Goal: Use online tool/utility: Utilize a website feature to perform a specific function

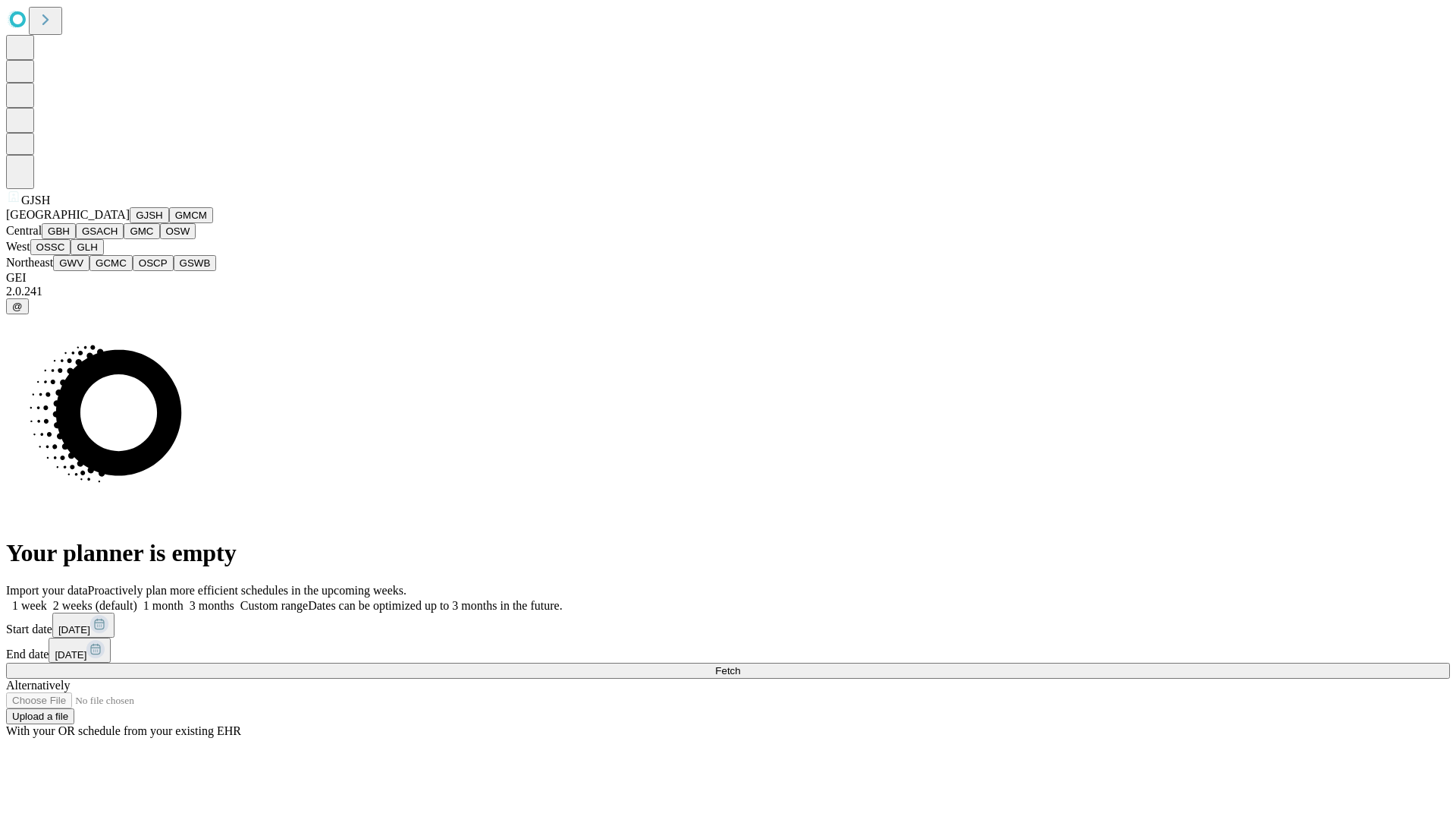
click at [129, 223] on button "GJSH" at bounding box center [149, 215] width 39 height 16
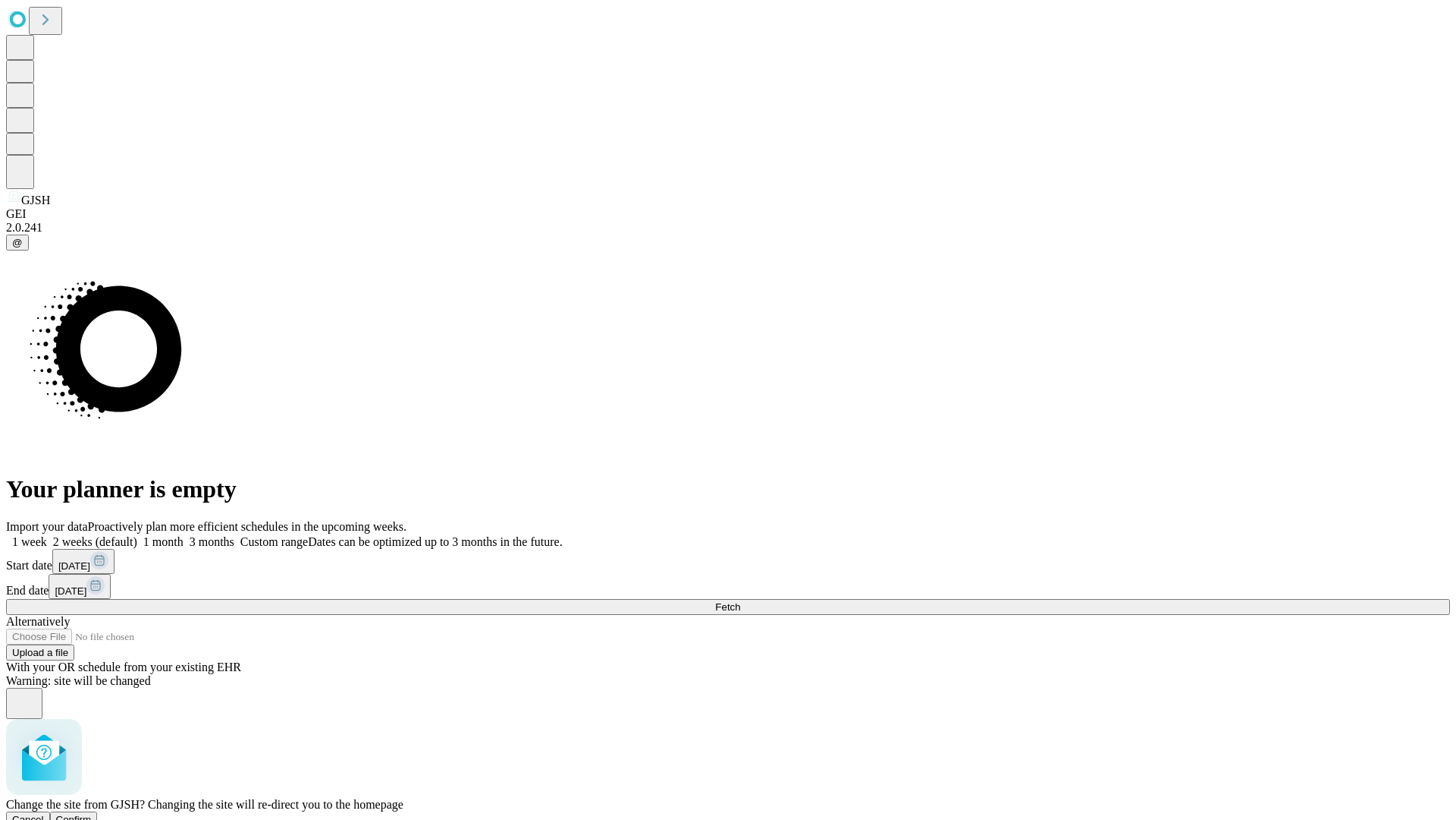
click at [92, 814] on span "Confirm" at bounding box center [74, 819] width 36 height 12
click at [184, 535] on label "1 month" at bounding box center [161, 541] width 46 height 13
click at [740, 601] on span "Fetch" at bounding box center [728, 607] width 25 height 12
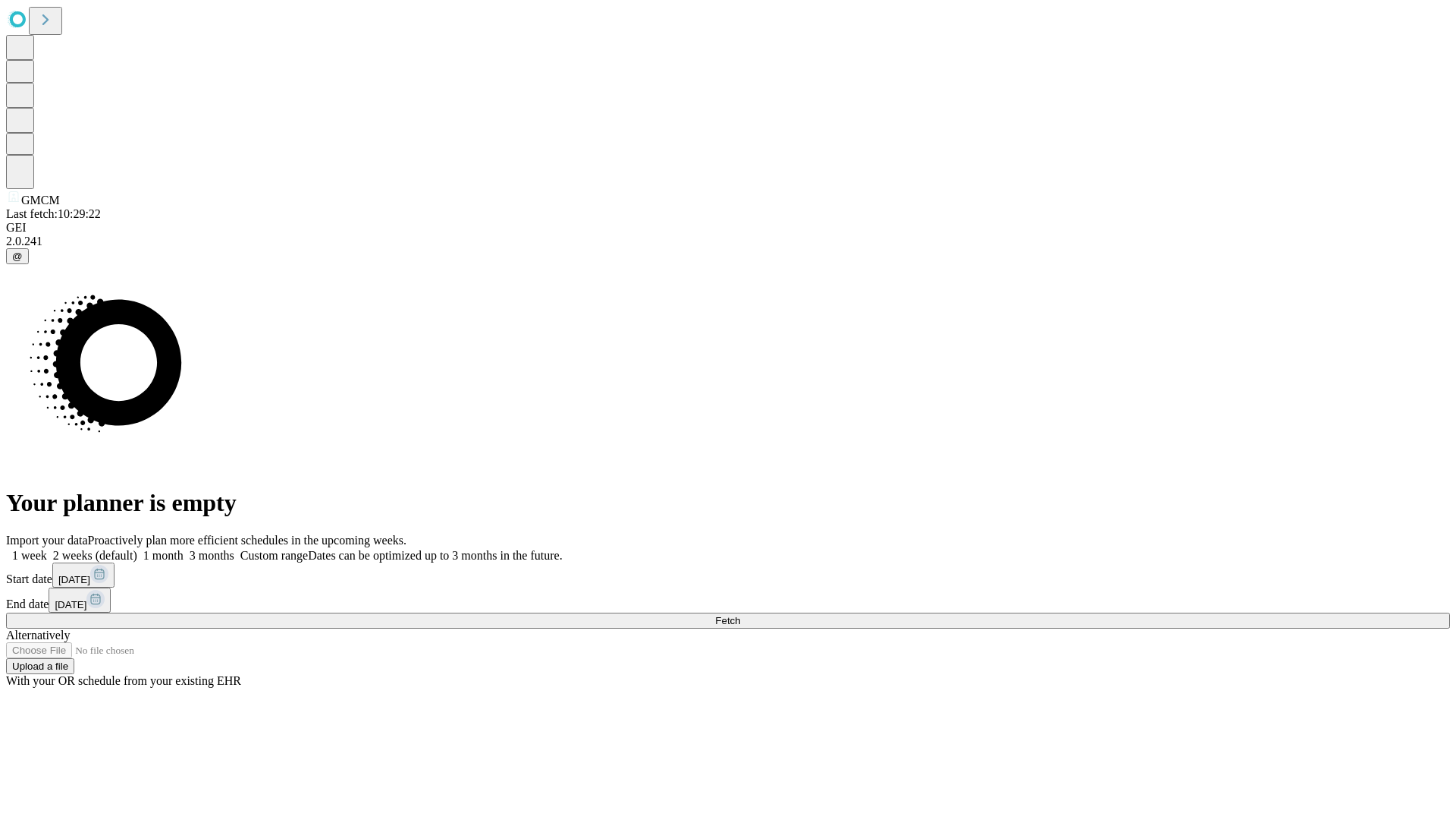
click at [184, 548] on label "1 month" at bounding box center [161, 555] width 46 height 13
click at [740, 615] on span "Fetch" at bounding box center [728, 620] width 25 height 12
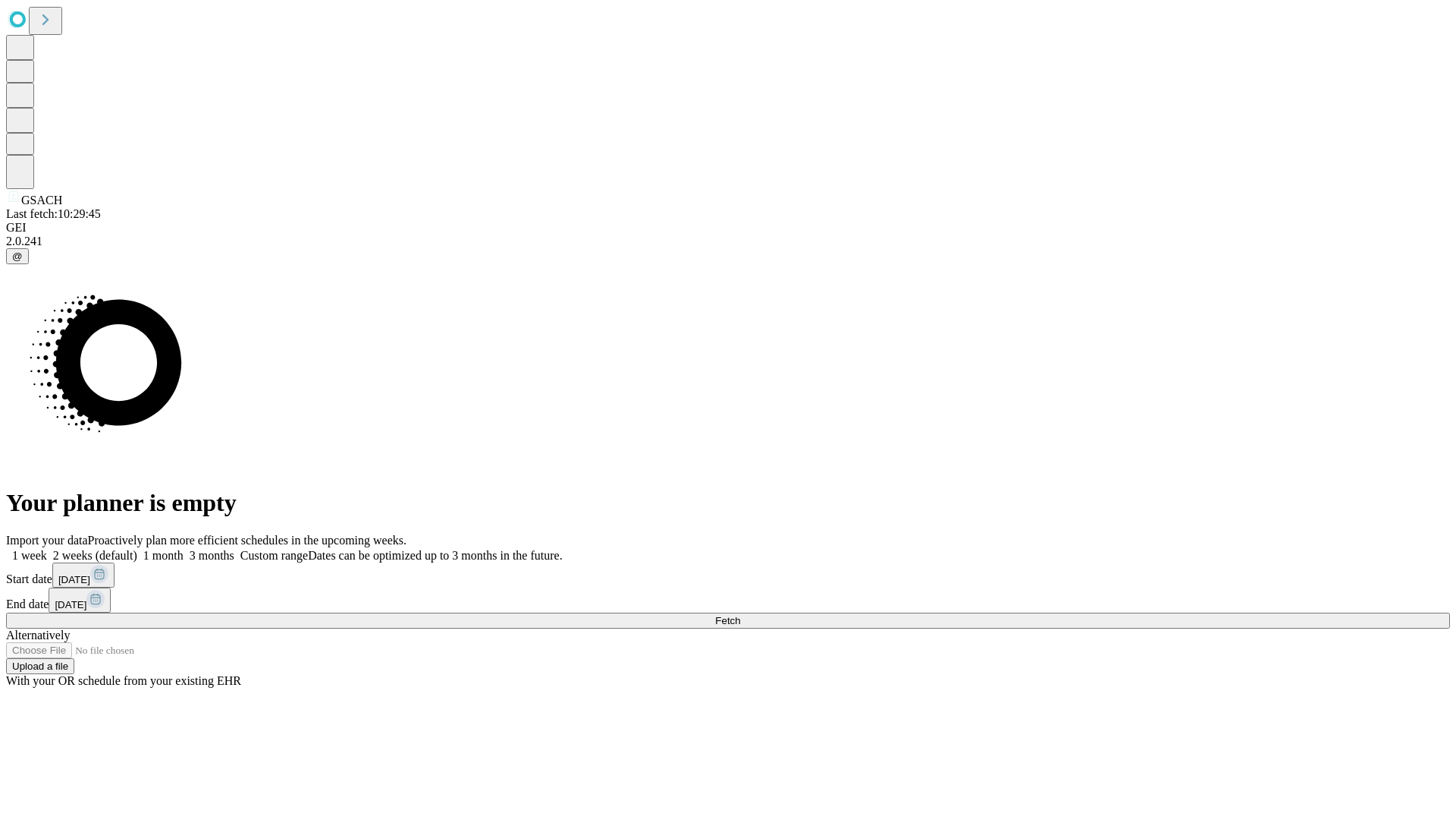
click at [184, 548] on label "1 month" at bounding box center [161, 555] width 46 height 13
click at [740, 615] on span "Fetch" at bounding box center [728, 620] width 25 height 12
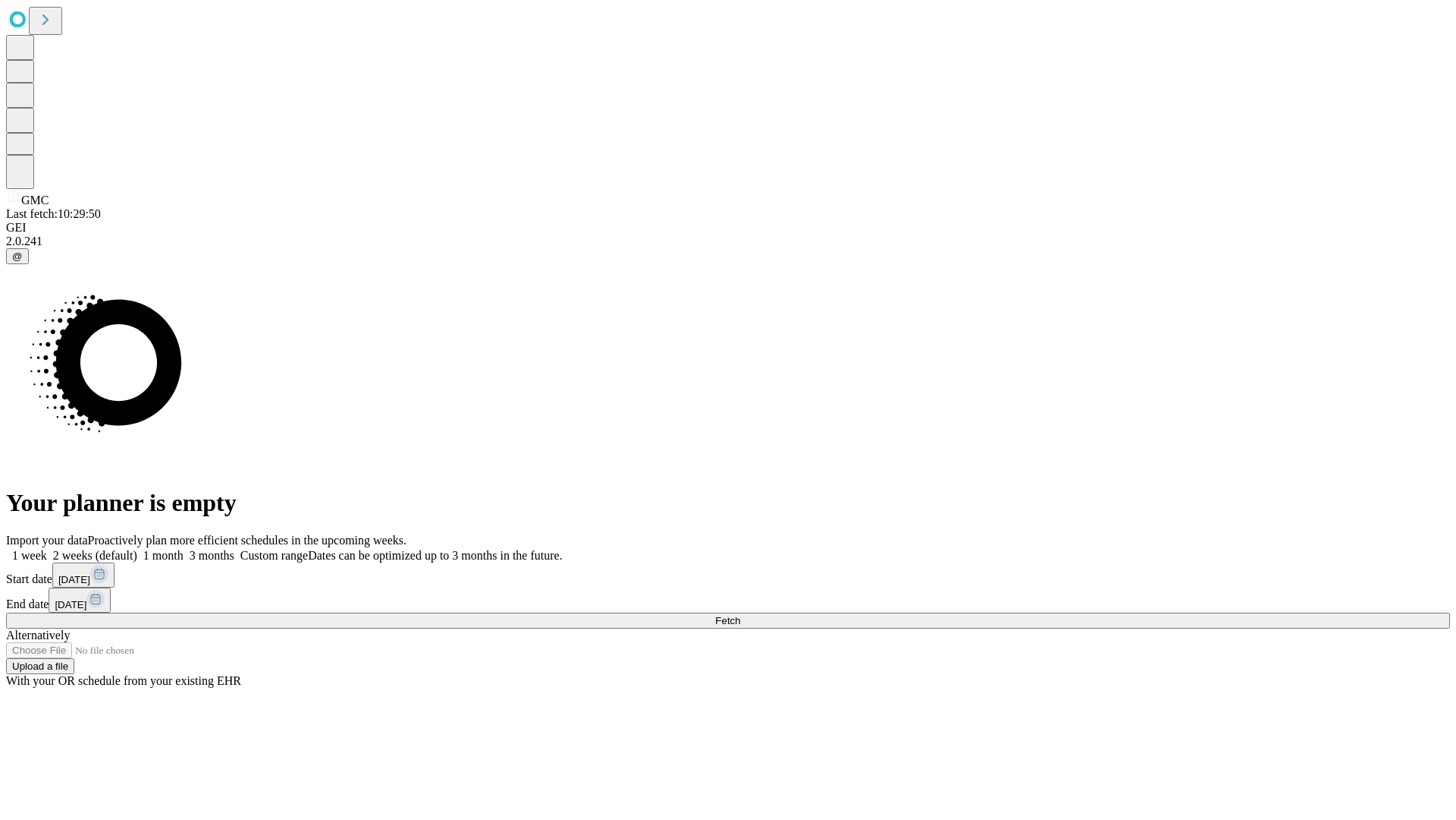
click at [184, 548] on label "1 month" at bounding box center [161, 555] width 46 height 13
click at [740, 615] on span "Fetch" at bounding box center [728, 620] width 25 height 12
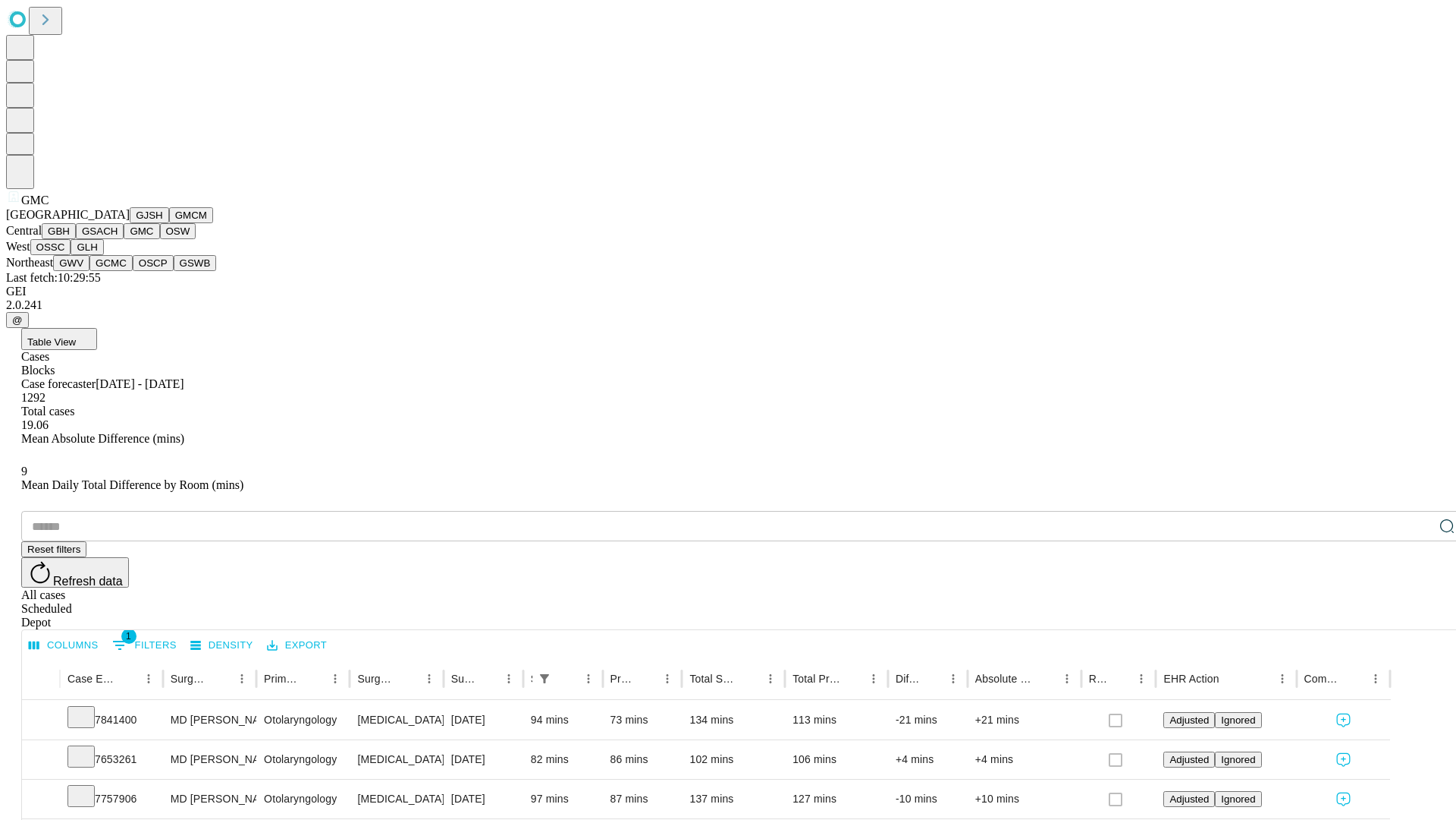
click at [160, 239] on button "OSW" at bounding box center [178, 231] width 37 height 16
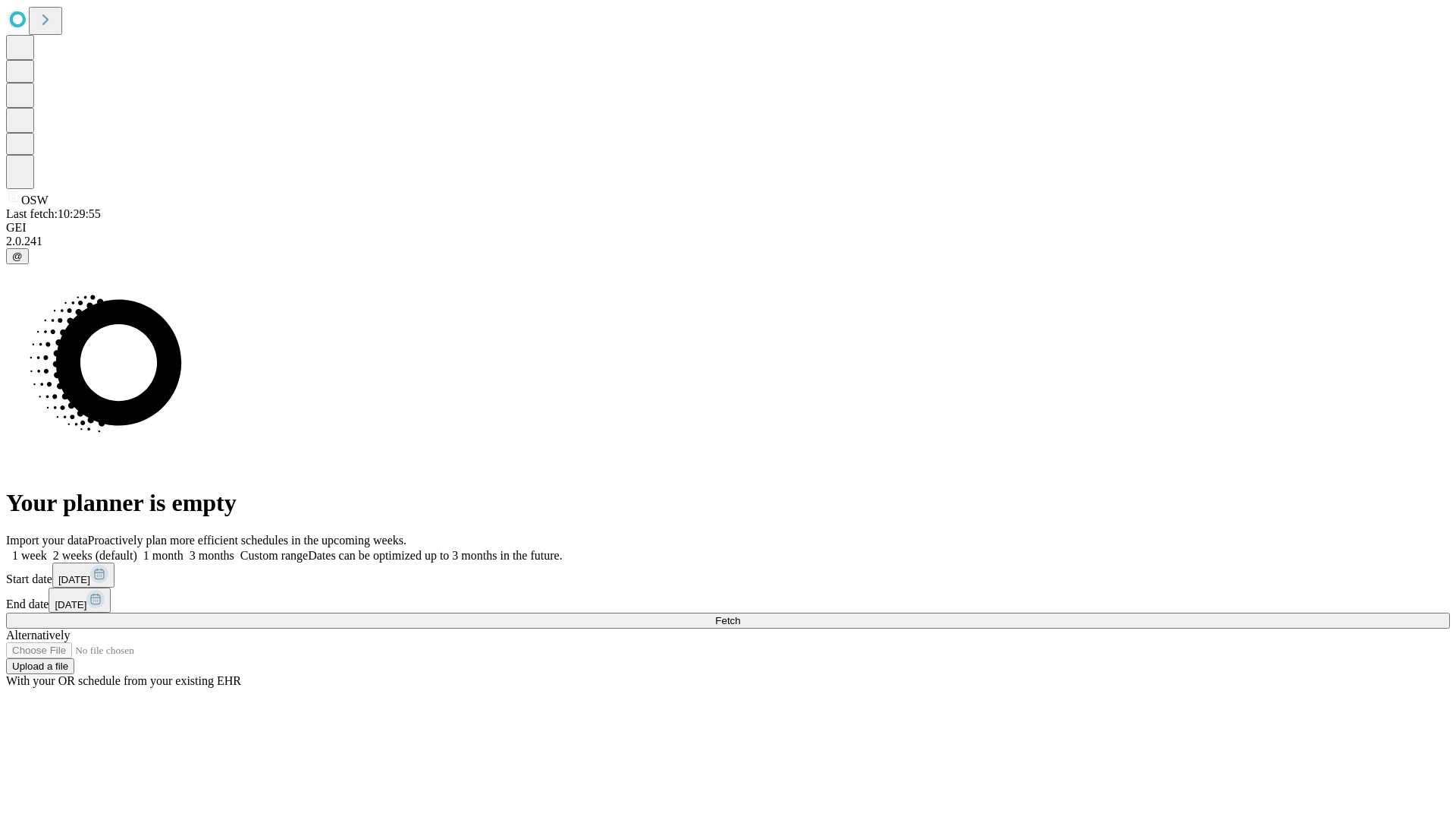
click at [184, 548] on label "1 month" at bounding box center [161, 555] width 46 height 13
click at [740, 615] on span "Fetch" at bounding box center [728, 620] width 25 height 12
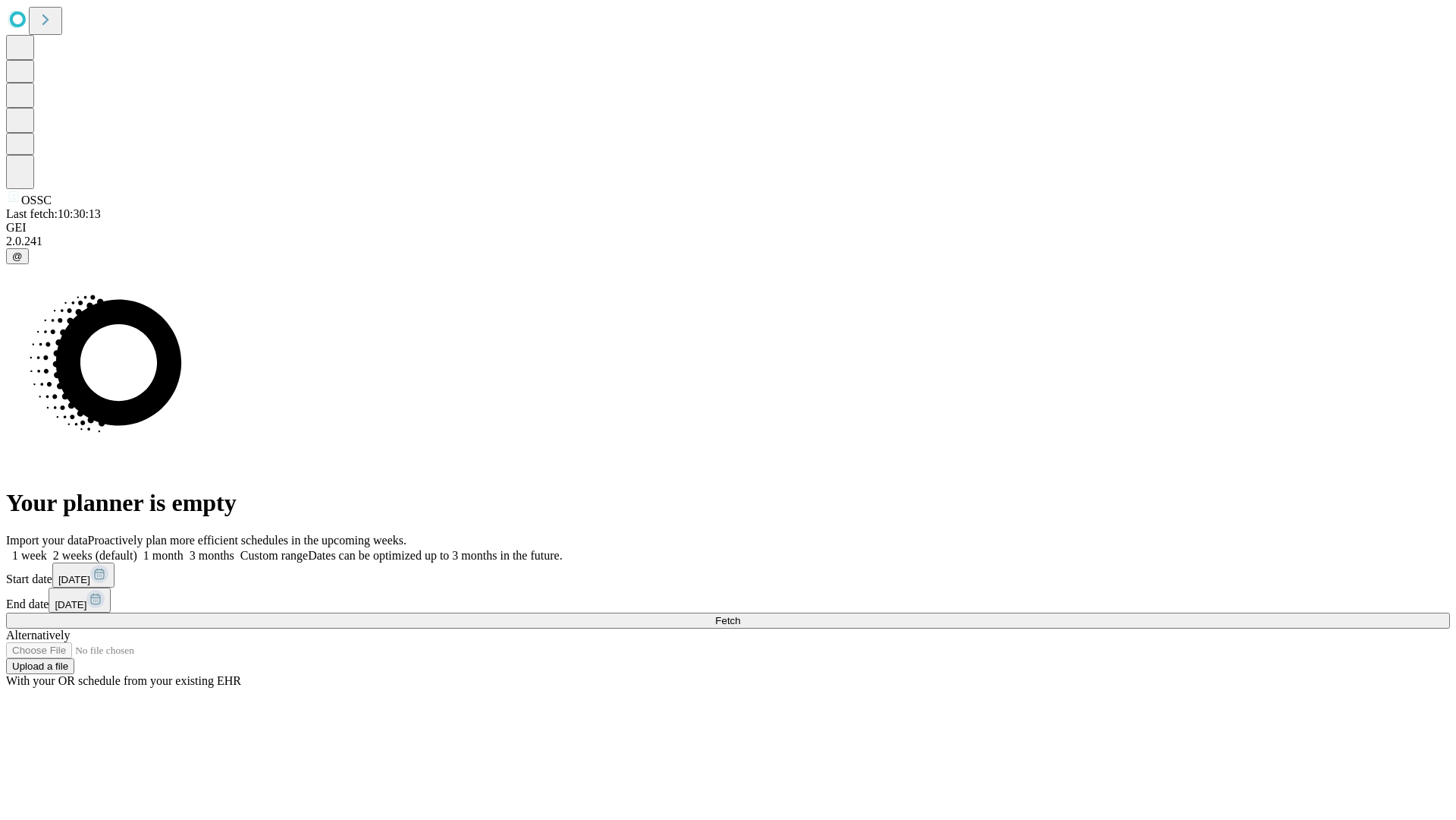
click at [184, 548] on label "1 month" at bounding box center [161, 555] width 46 height 13
click at [740, 615] on span "Fetch" at bounding box center [728, 620] width 25 height 12
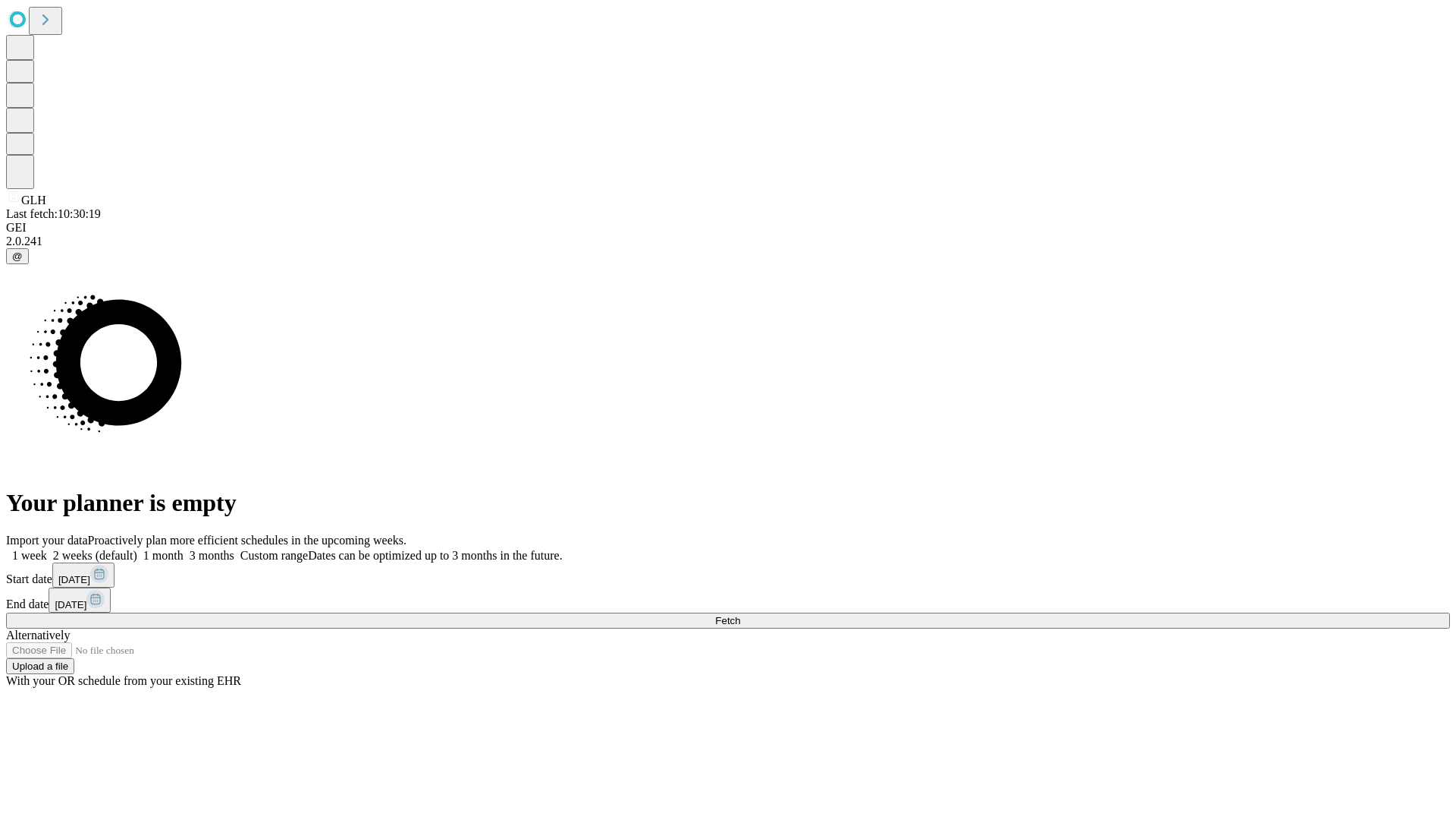
click at [740, 615] on span "Fetch" at bounding box center [728, 620] width 25 height 12
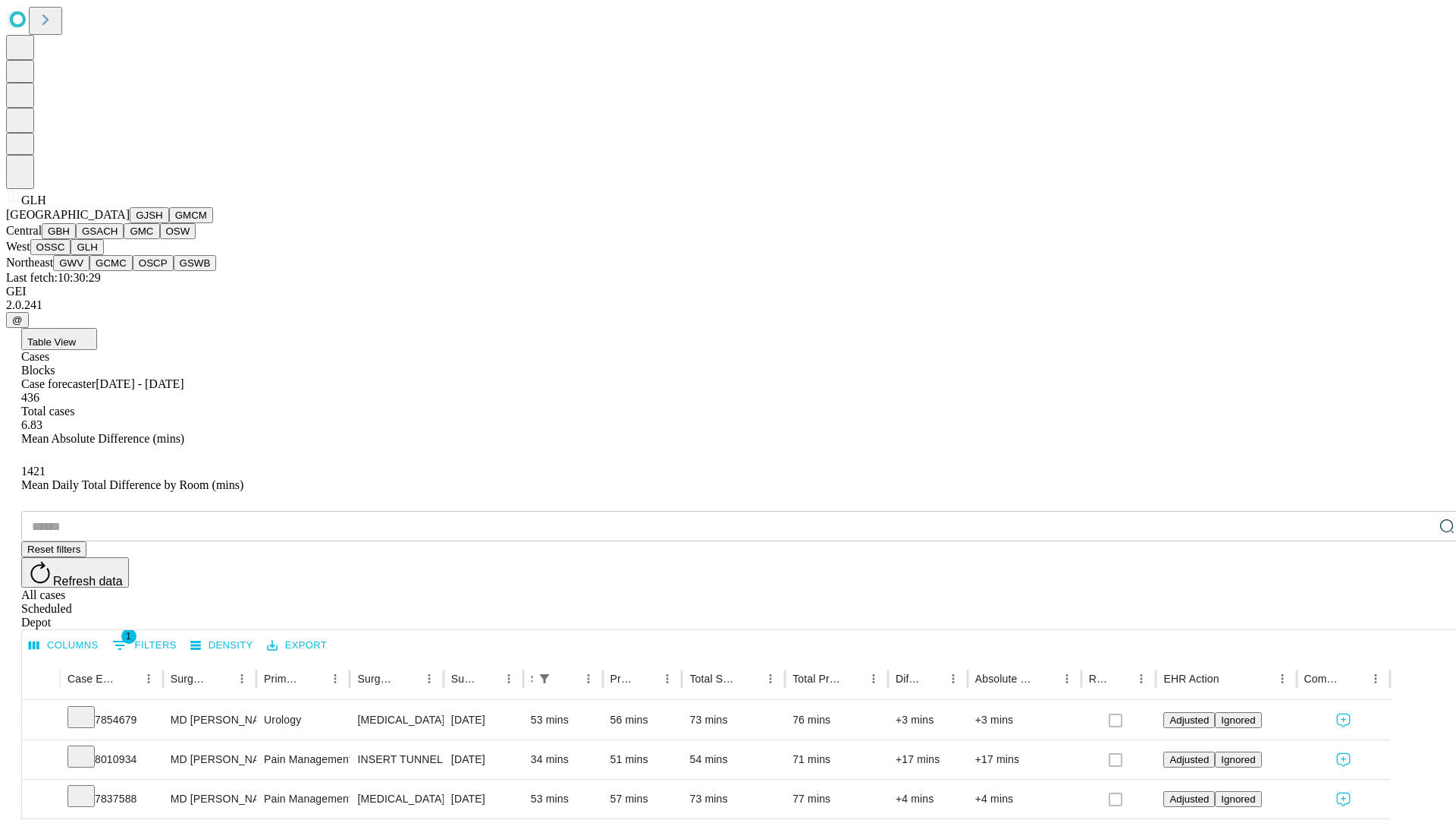
click at [89, 271] on button "GWV" at bounding box center [71, 263] width 37 height 16
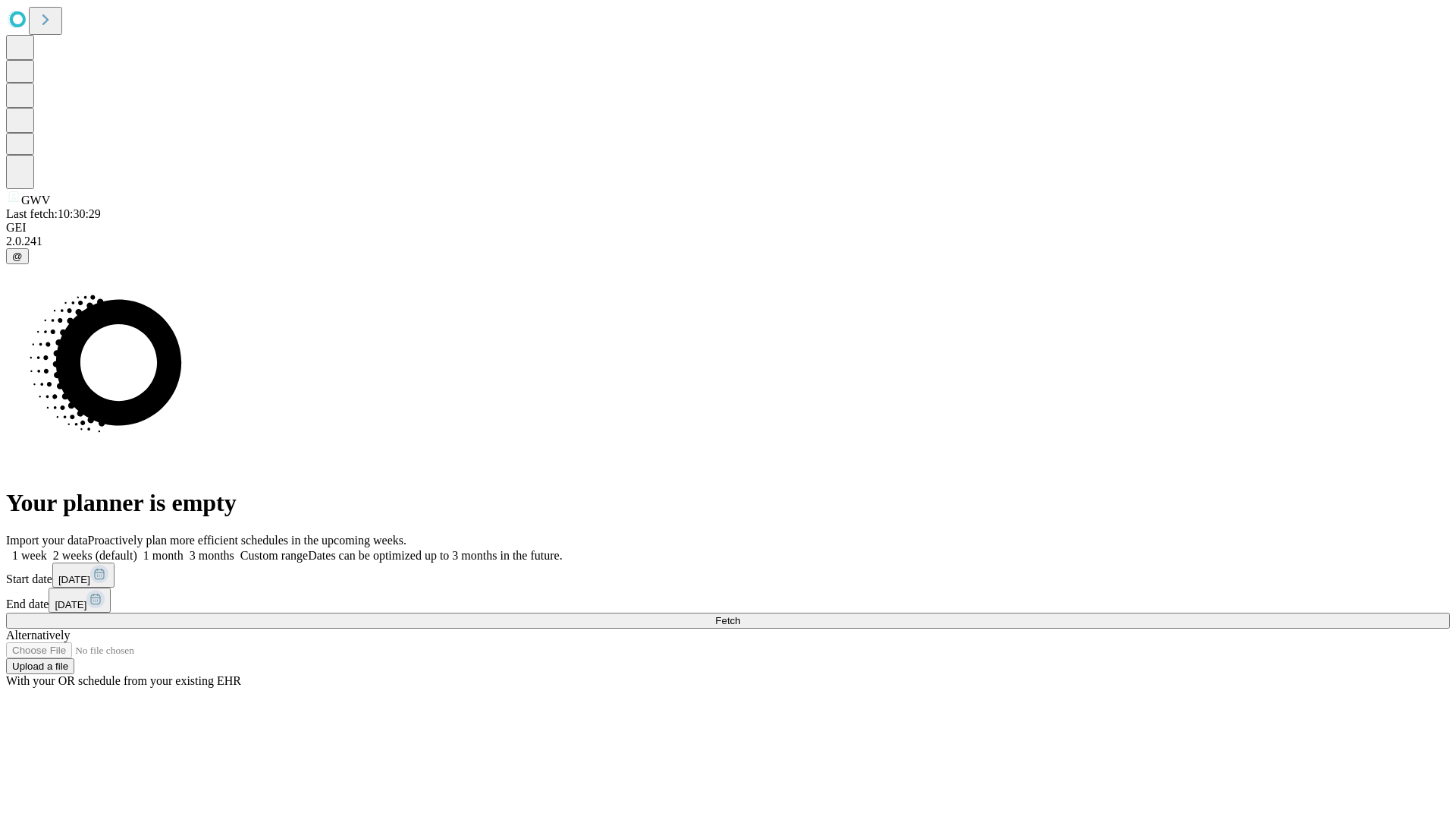
click at [184, 548] on label "1 month" at bounding box center [161, 555] width 46 height 13
click at [740, 615] on span "Fetch" at bounding box center [728, 620] width 25 height 12
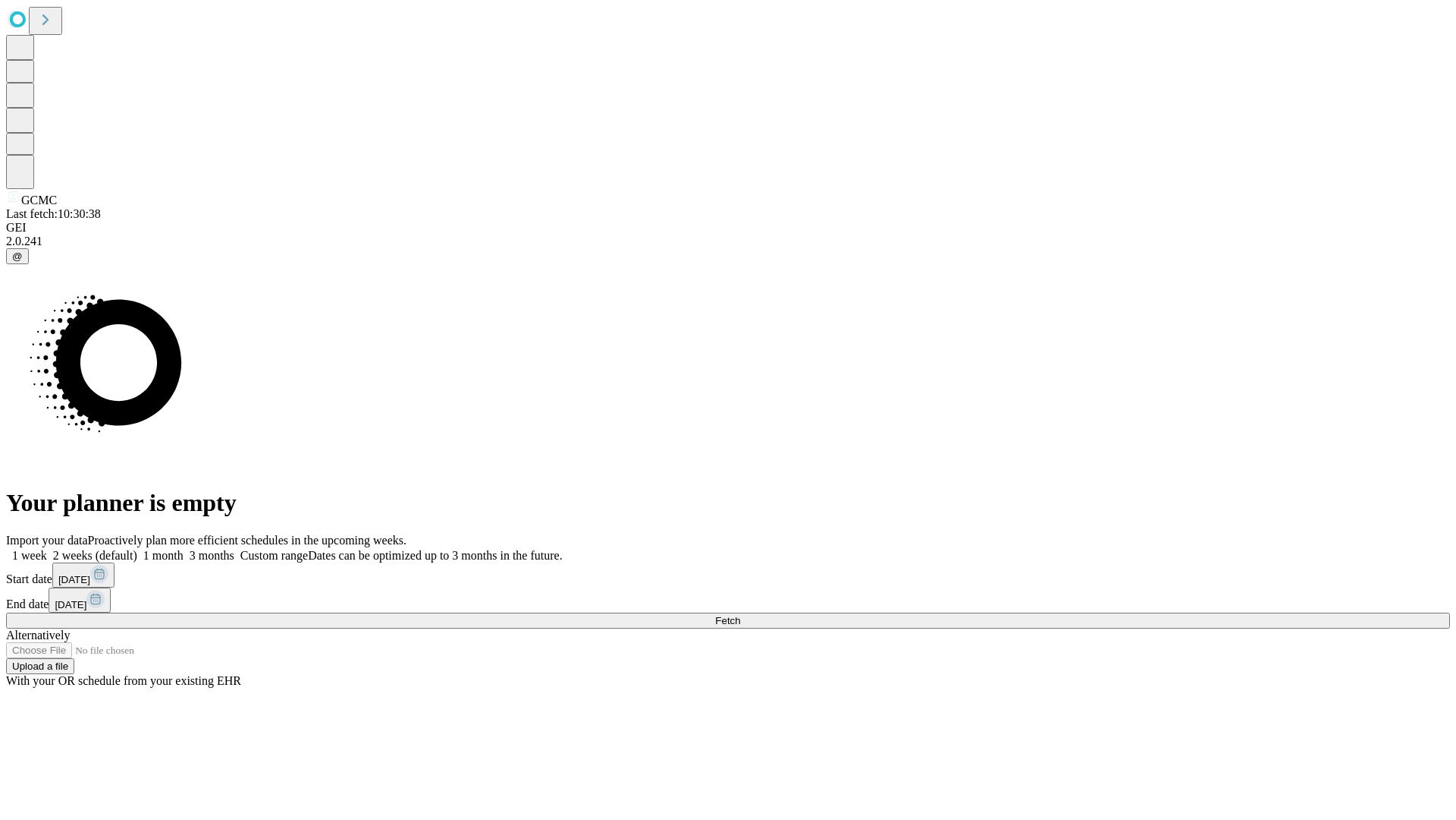
click at [184, 548] on label "1 month" at bounding box center [161, 555] width 46 height 13
click at [740, 615] on span "Fetch" at bounding box center [728, 620] width 25 height 12
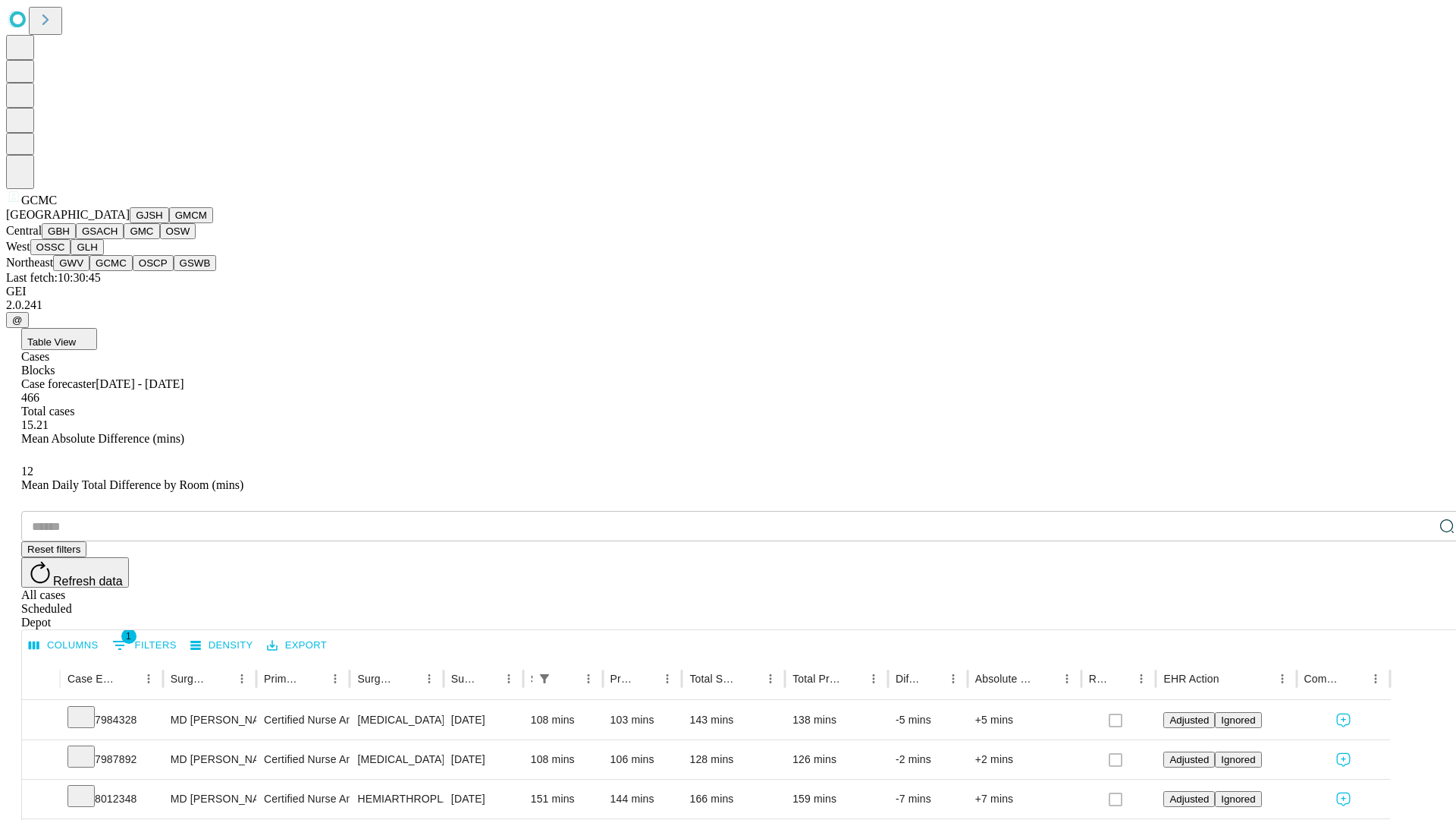
click at [133, 271] on button "OSCP" at bounding box center [154, 263] width 41 height 16
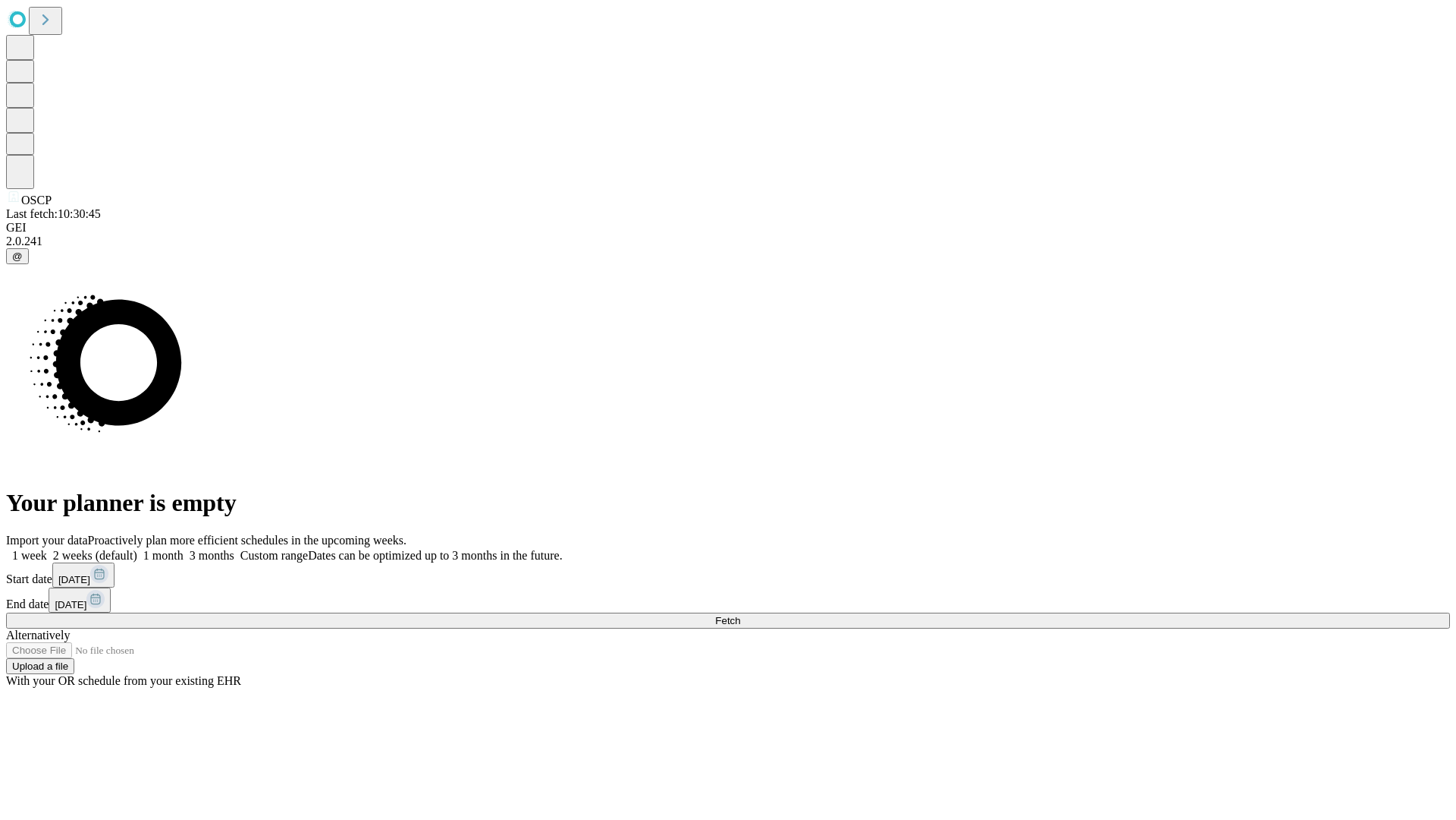
click at [184, 548] on label "1 month" at bounding box center [161, 555] width 46 height 13
click at [740, 615] on span "Fetch" at bounding box center [728, 620] width 25 height 12
